Goal: Check status: Check status

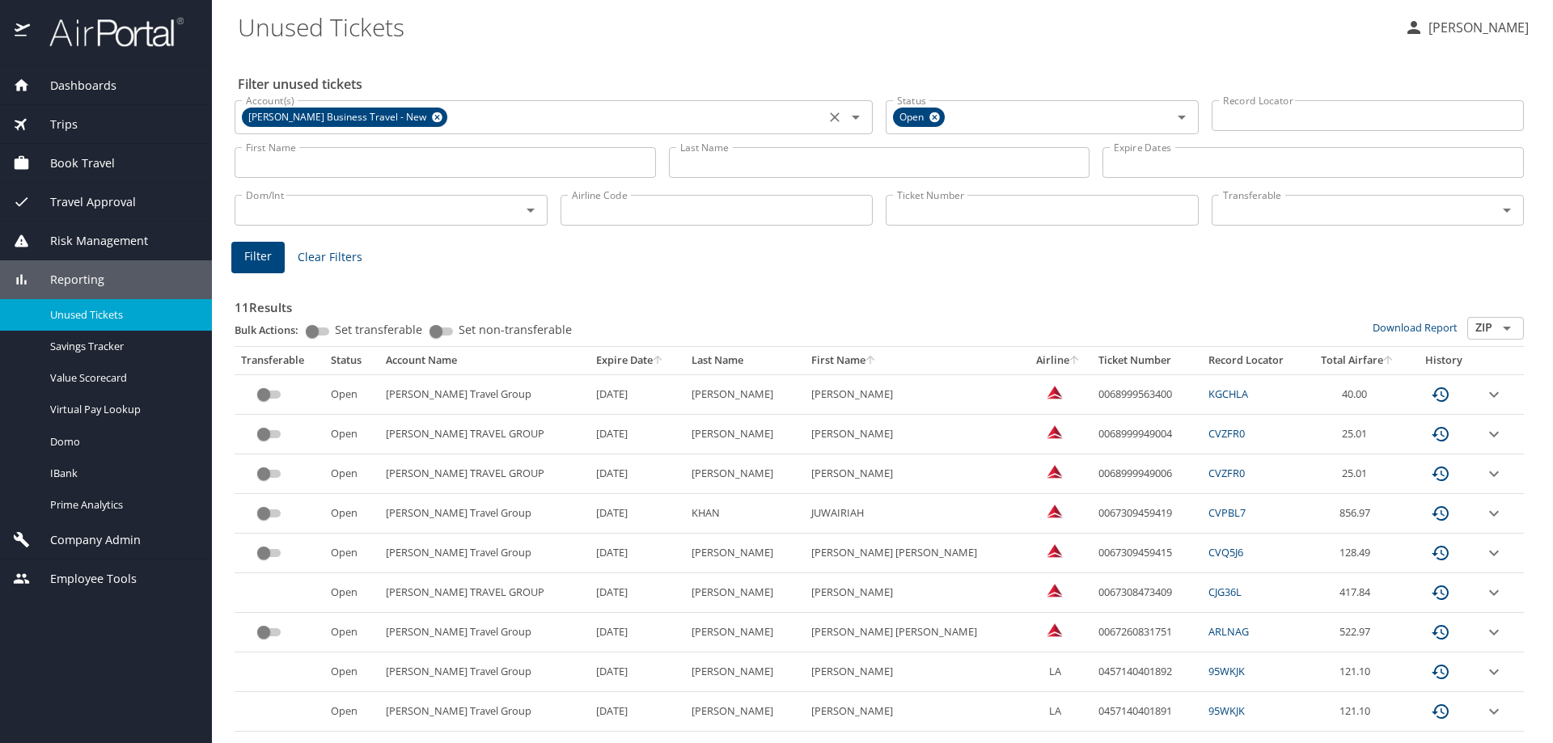
click at [433, 118] on icon at bounding box center [437, 117] width 11 height 11
click at [734, 169] on input "Last Name" at bounding box center [879, 162] width 421 height 31
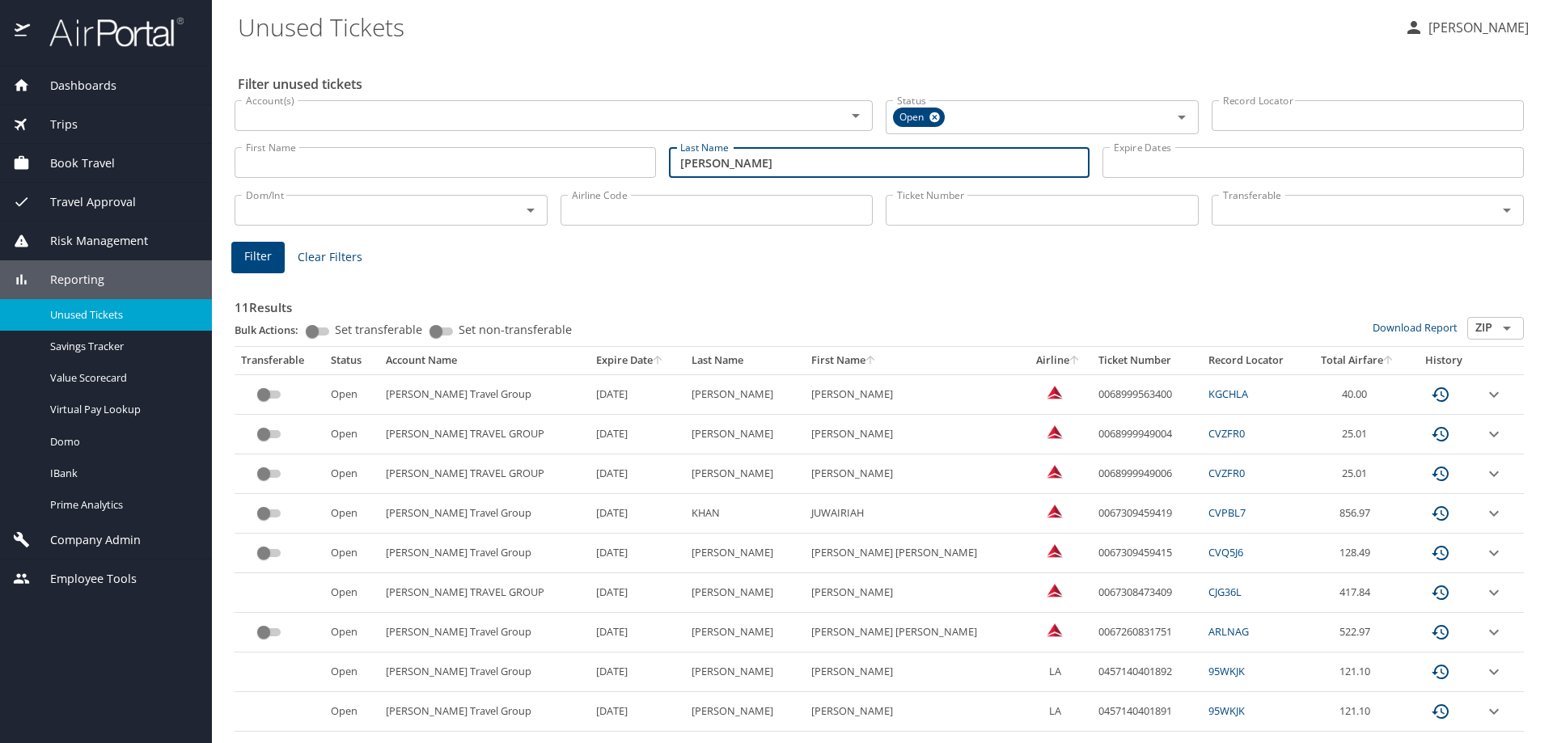
type input "[PERSON_NAME]"
click at [266, 260] on span "Filter" at bounding box center [257, 257] width 27 height 20
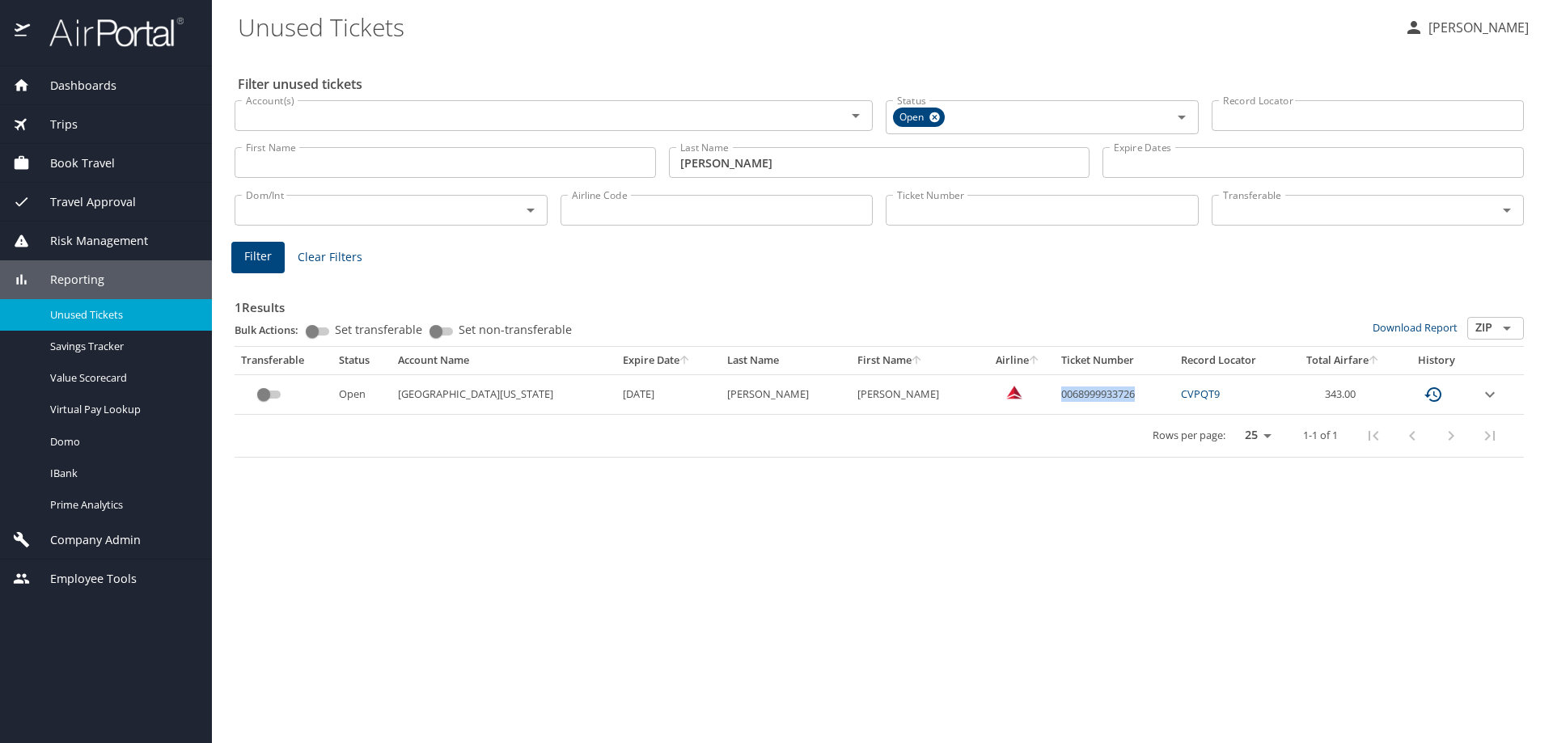
drag, startPoint x: 1004, startPoint y: 393, endPoint x: 1084, endPoint y: 393, distance: 80.1
click at [1084, 393] on td "0068999933726" at bounding box center [1115, 394] width 120 height 40
copy td "0068999933726"
